Goal: Information Seeking & Learning: Learn about a topic

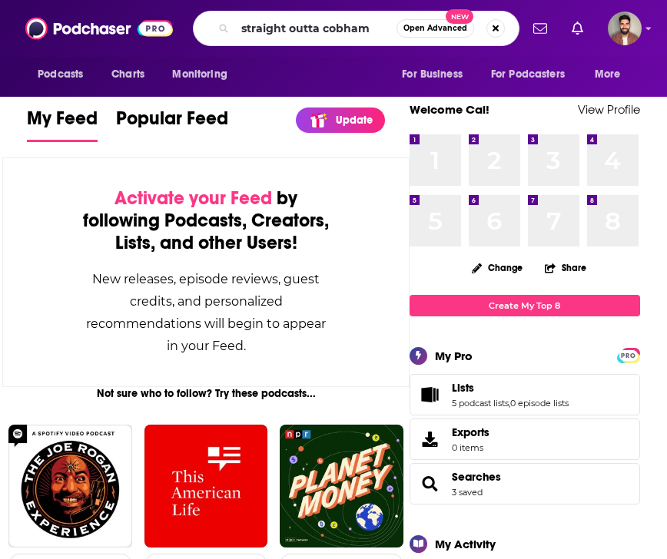
type input "straight outta cobham"
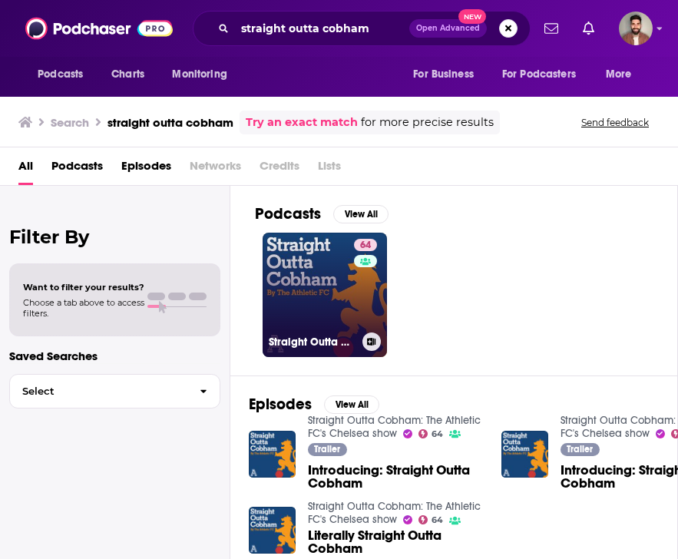
click at [315, 282] on link "64 Straight Outta Cobham: The Athletic FC's Chelsea show" at bounding box center [325, 295] width 124 height 124
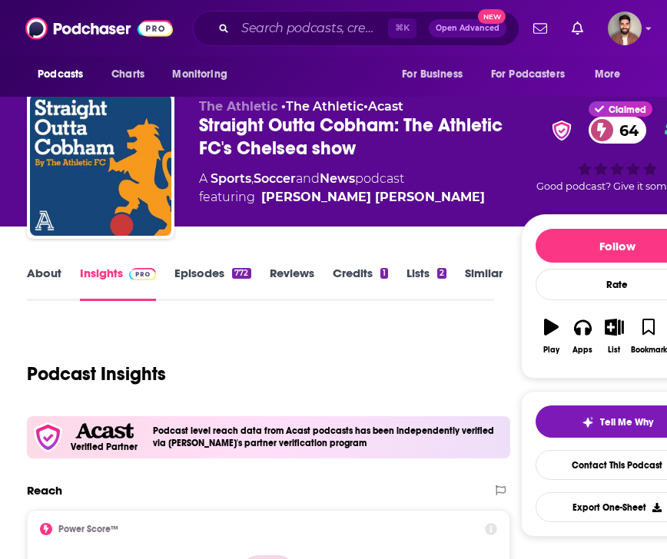
scroll to position [11, 0]
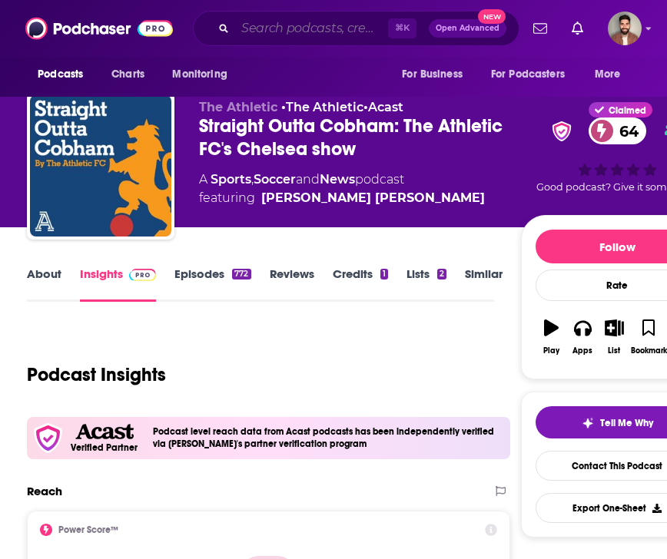
click at [284, 19] on input "Search podcasts, credits, & more..." at bounding box center [311, 28] width 153 height 25
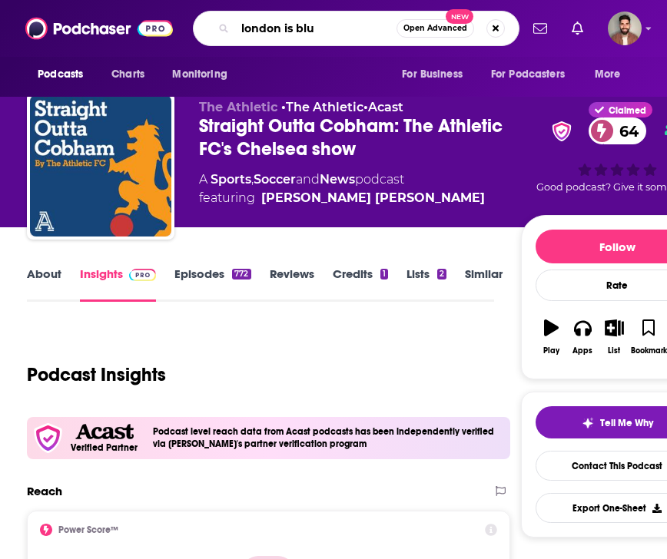
type input "london is blue"
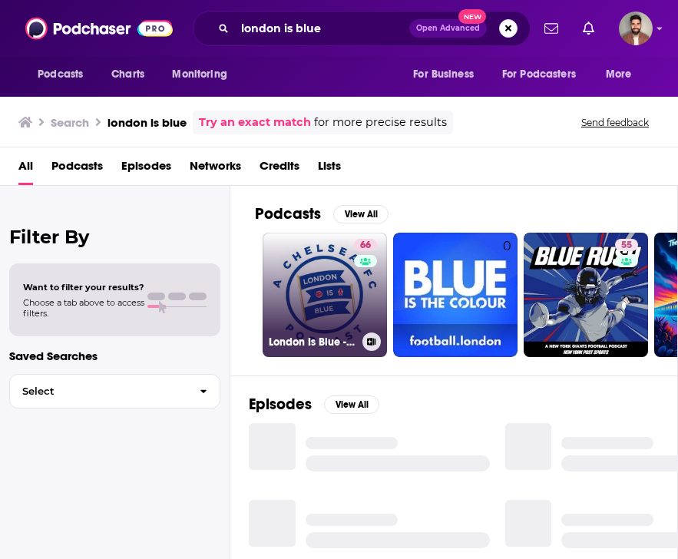
click at [321, 277] on link "66 London Is Blue - Chelsea FC Podcast" at bounding box center [325, 295] width 124 height 124
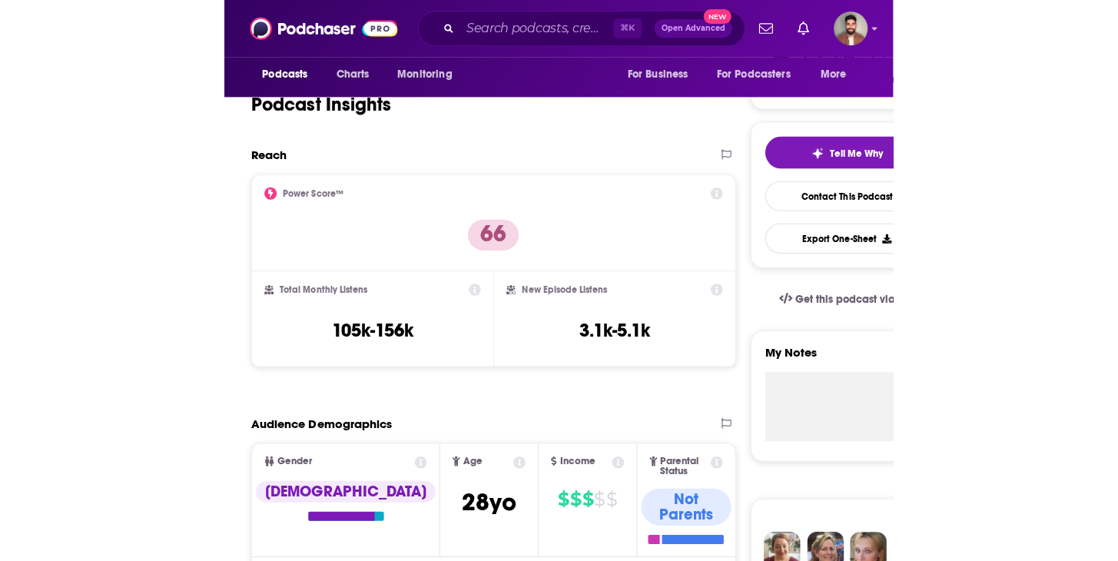
scroll to position [296, 0]
